Goal: Transaction & Acquisition: Purchase product/service

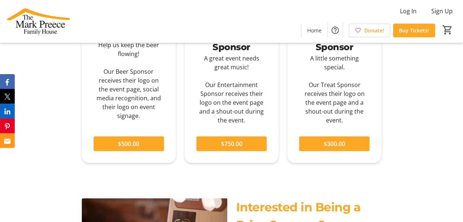
scroll to position [773, 0]
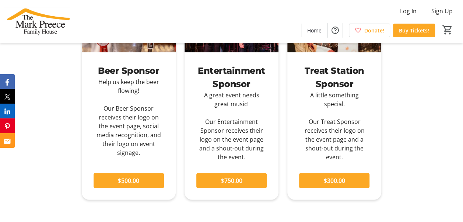
drag, startPoint x: 447, startPoint y: 64, endPoint x: 434, endPoint y: 74, distance: 16.6
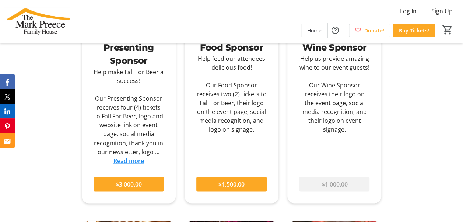
scroll to position [479, 0]
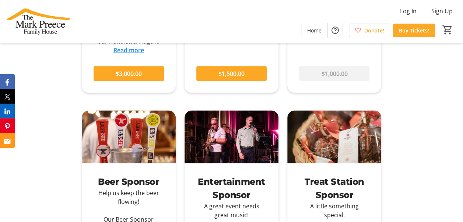
scroll to position [773, 0]
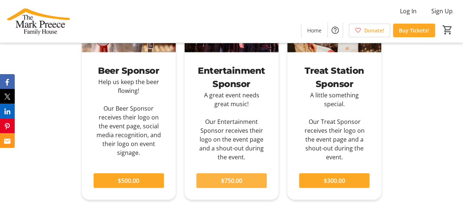
click at [216, 183] on span at bounding box center [231, 181] width 70 height 18
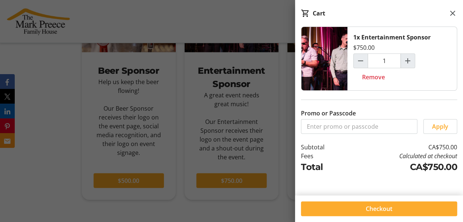
click at [388, 208] on span "Checkout" at bounding box center [379, 208] width 27 height 9
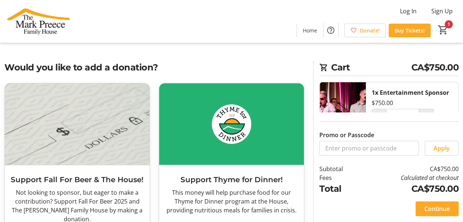
scroll to position [37, 0]
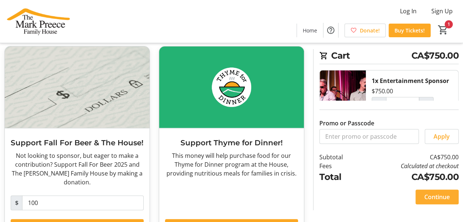
click at [441, 194] on span "Continue" at bounding box center [436, 196] width 25 height 9
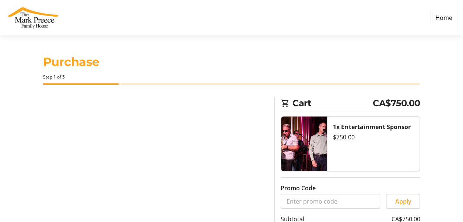
select select "CA"
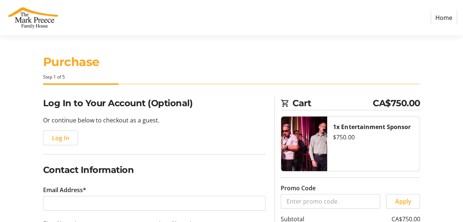
scroll to position [74, 0]
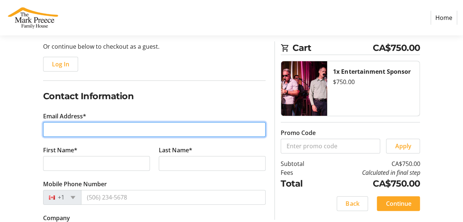
click at [80, 125] on input "Email Address*" at bounding box center [154, 129] width 223 height 15
type input "[PERSON_NAME][EMAIL_ADDRESS][DOMAIN_NAME]"
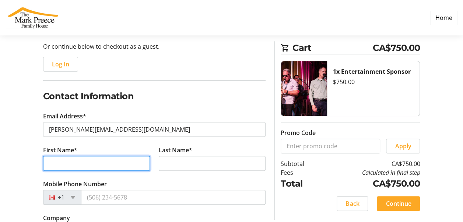
type input "[PERSON_NAME]"
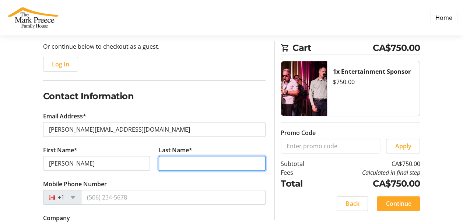
type input "[PERSON_NAME]"
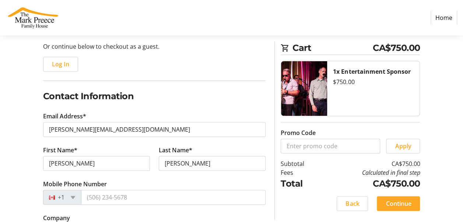
type input "BBS"
type input "[STREET_ADDRESS]"
type input "Ancaster"
select select "ON"
type input "L9G4V5"
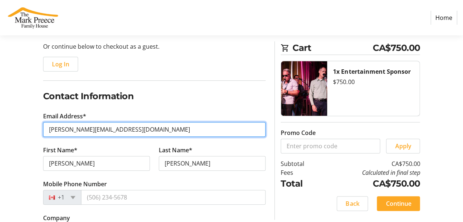
type input "[EMAIL_ADDRESS][DOMAIN_NAME]"
click at [123, 128] on input "[EMAIL_ADDRESS][DOMAIN_NAME]" at bounding box center [154, 129] width 223 height 15
drag, startPoint x: 123, startPoint y: 128, endPoint x: 35, endPoint y: 129, distance: 87.6
click at [35, 129] on div "Log In to Your Account (Optional) Or continue below to checkout as a guest. Log…" at bounding box center [231, 215] width 463 height 385
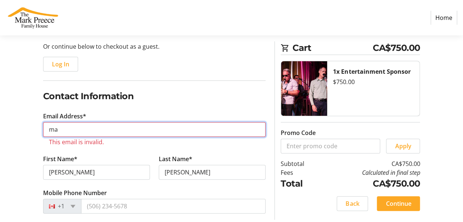
type input "[PERSON_NAME][EMAIL_ADDRESS][DOMAIN_NAME]"
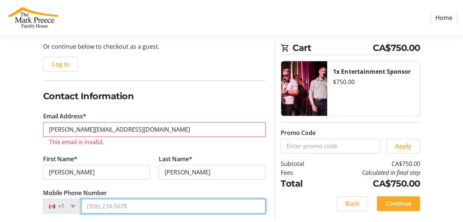
type input "[PHONE_NUMBER]"
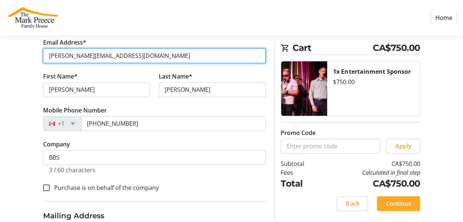
scroll to position [184, 0]
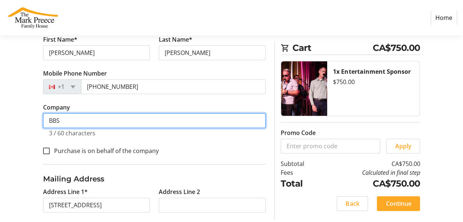
click at [76, 122] on input "BBS" at bounding box center [154, 120] width 223 height 15
type input "BBS Realty"
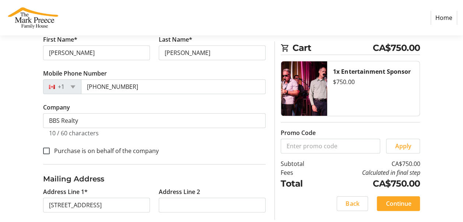
click at [18, 130] on div "Log In to Your Account (Optional) Or continue below to checkout as a guest. Log…" at bounding box center [231, 104] width 463 height 385
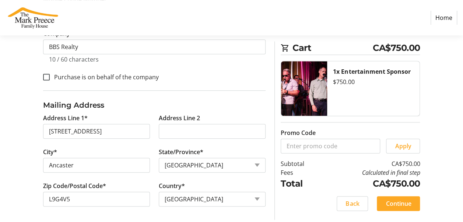
scroll to position [258, 0]
click at [395, 201] on span "Continue" at bounding box center [397, 203] width 25 height 9
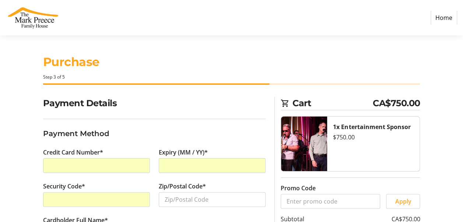
scroll to position [37, 0]
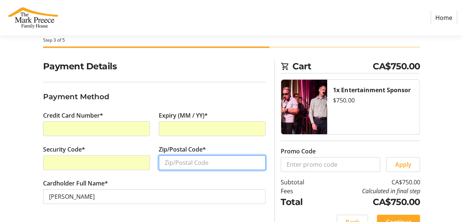
click at [188, 158] on input "Zip/Postal Code*" at bounding box center [212, 162] width 107 height 15
type input "L8B0E4"
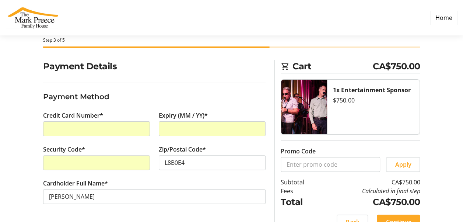
click at [174, 182] on tr-form-field "Cardholder Full Name* [PERSON_NAME]" at bounding box center [154, 196] width 223 height 34
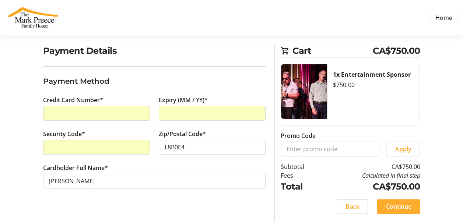
click at [404, 202] on span "Continue" at bounding box center [397, 206] width 25 height 9
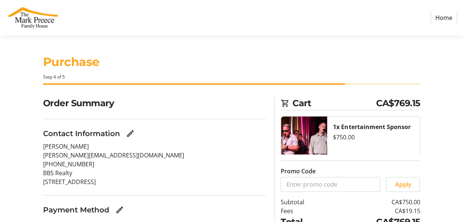
scroll to position [55, 0]
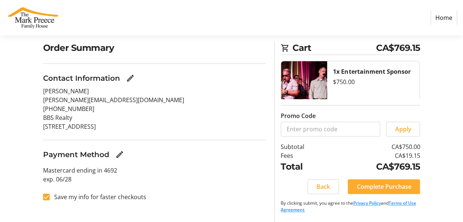
click at [376, 187] on span "Complete Purchase" at bounding box center [383, 186] width 54 height 9
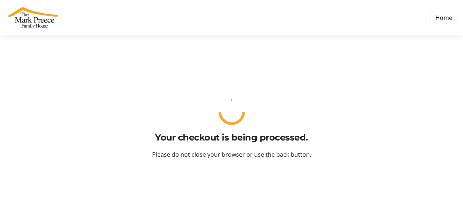
scroll to position [0, 0]
